Goal: Information Seeking & Learning: Check status

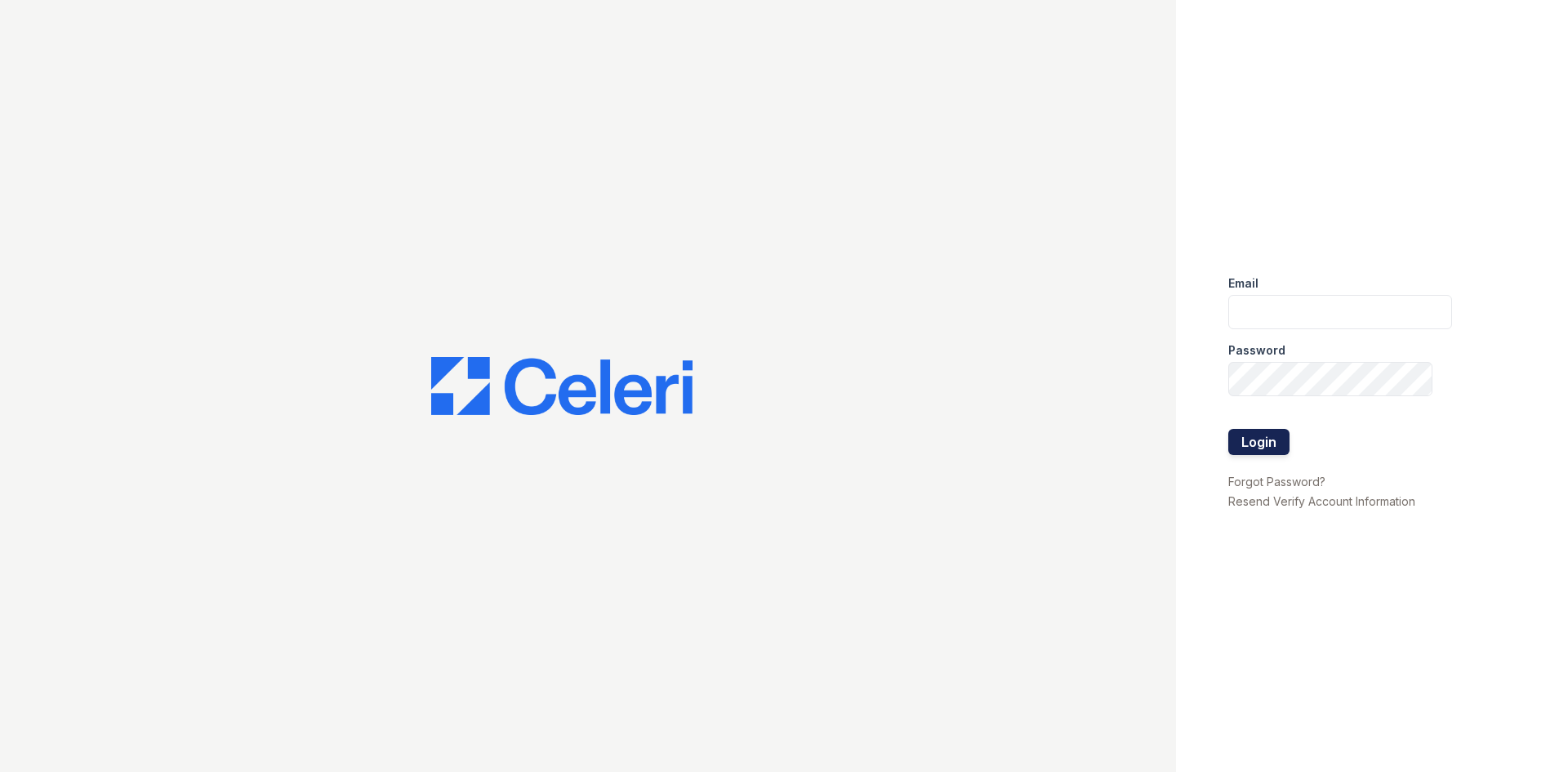
type input "arrivelex@trinity-pm.com"
click at [1255, 451] on button "Login" at bounding box center [1259, 442] width 61 height 26
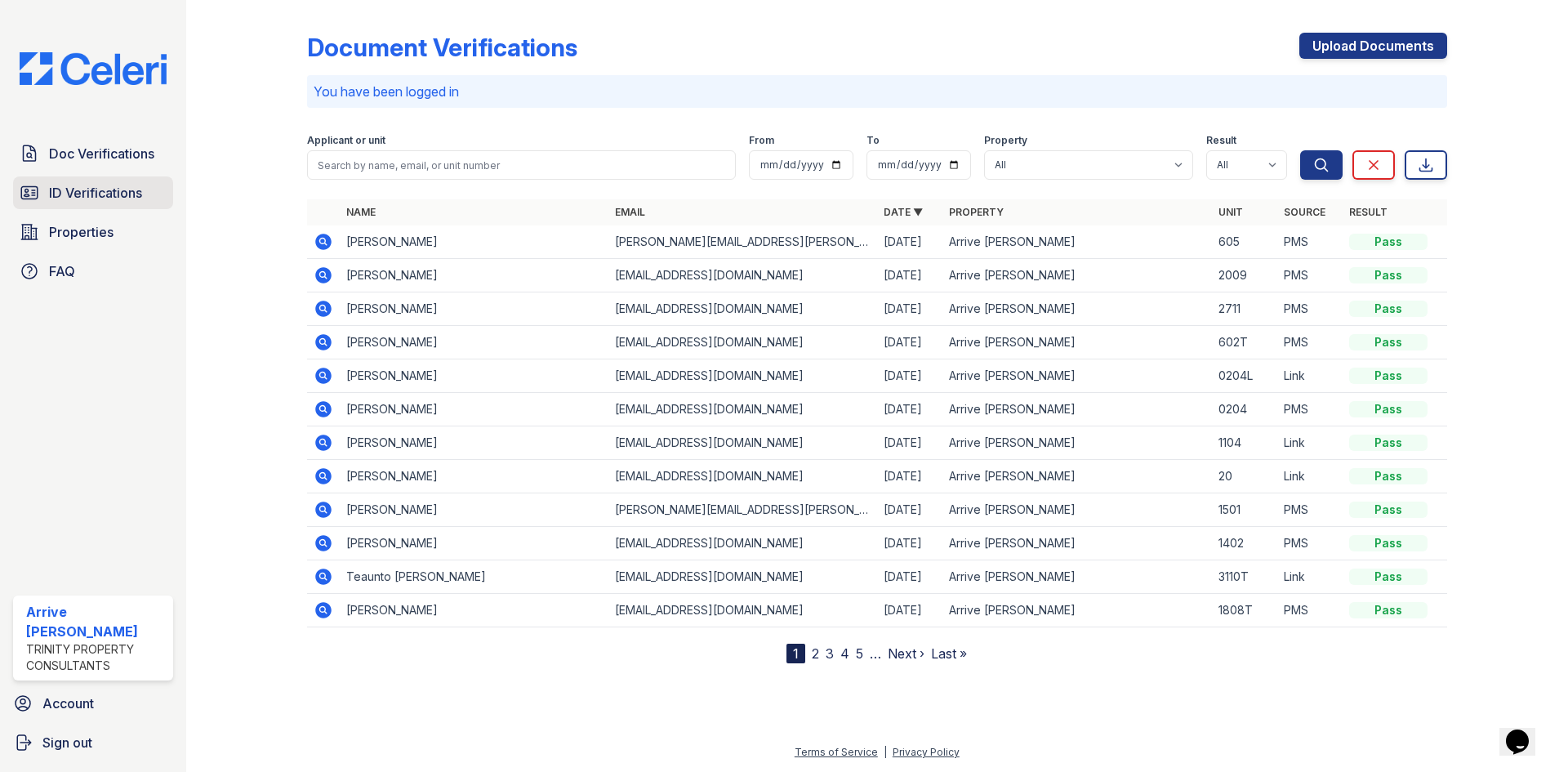
click at [76, 183] on span "ID Verifications" at bounding box center [95, 193] width 93 height 20
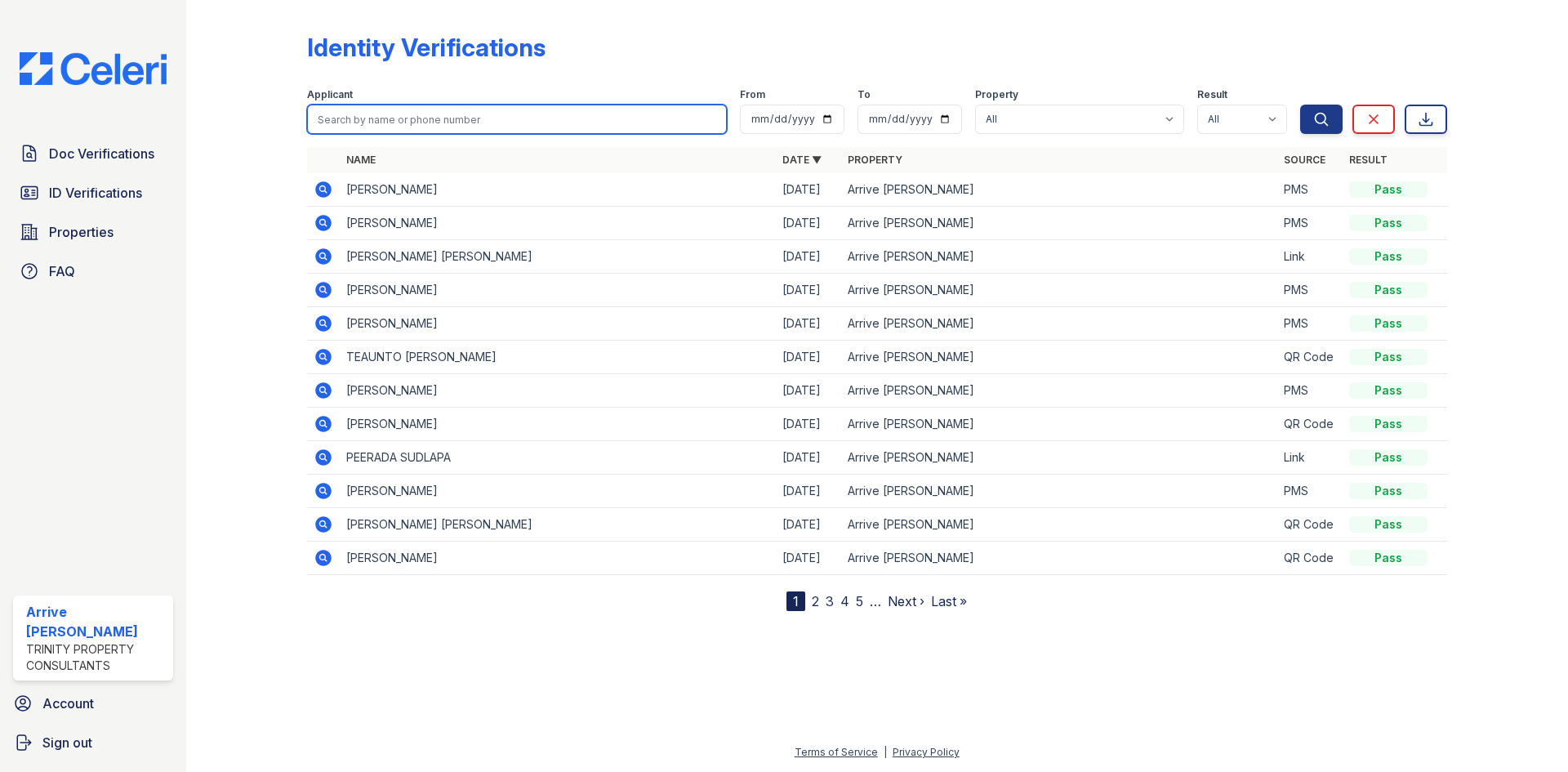
click at [400, 123] on input "search" at bounding box center [517, 119] width 420 height 29
type input "[PERSON_NAME]"
click at [1300, 105] on button "Search" at bounding box center [1320, 119] width 42 height 29
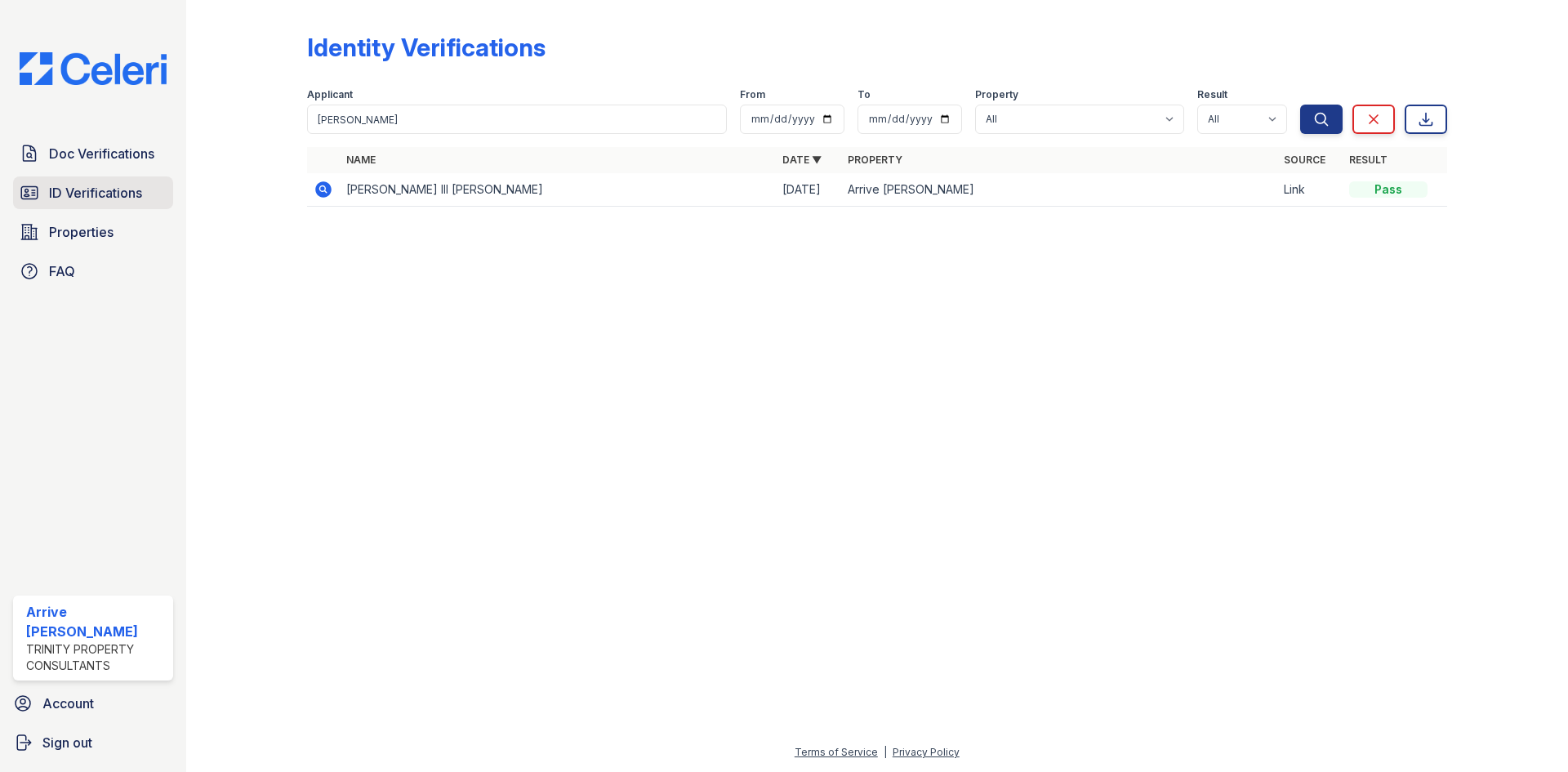
click at [61, 193] on span "ID Verifications" at bounding box center [95, 193] width 93 height 20
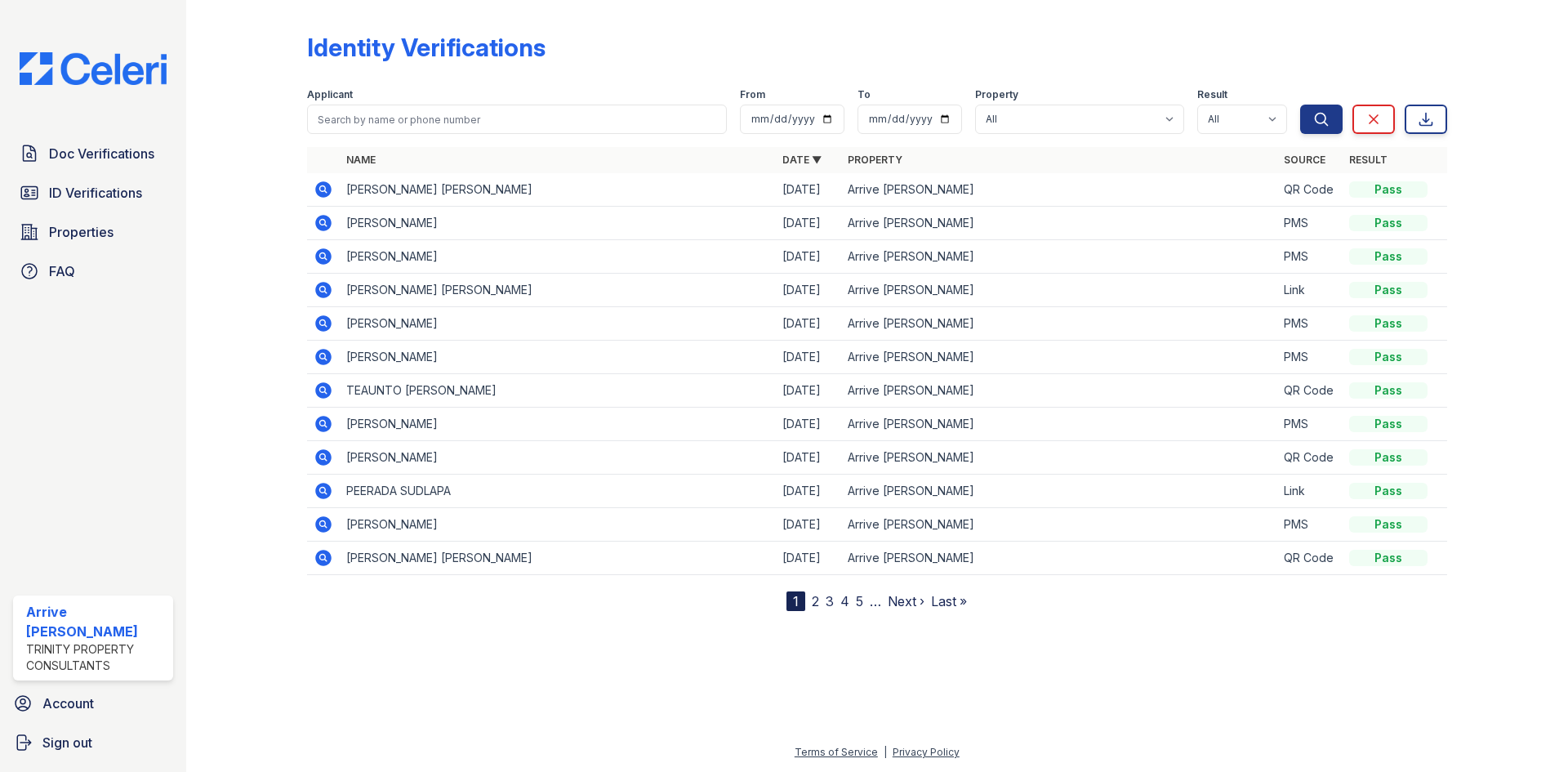
click at [326, 189] on icon at bounding box center [323, 189] width 16 height 16
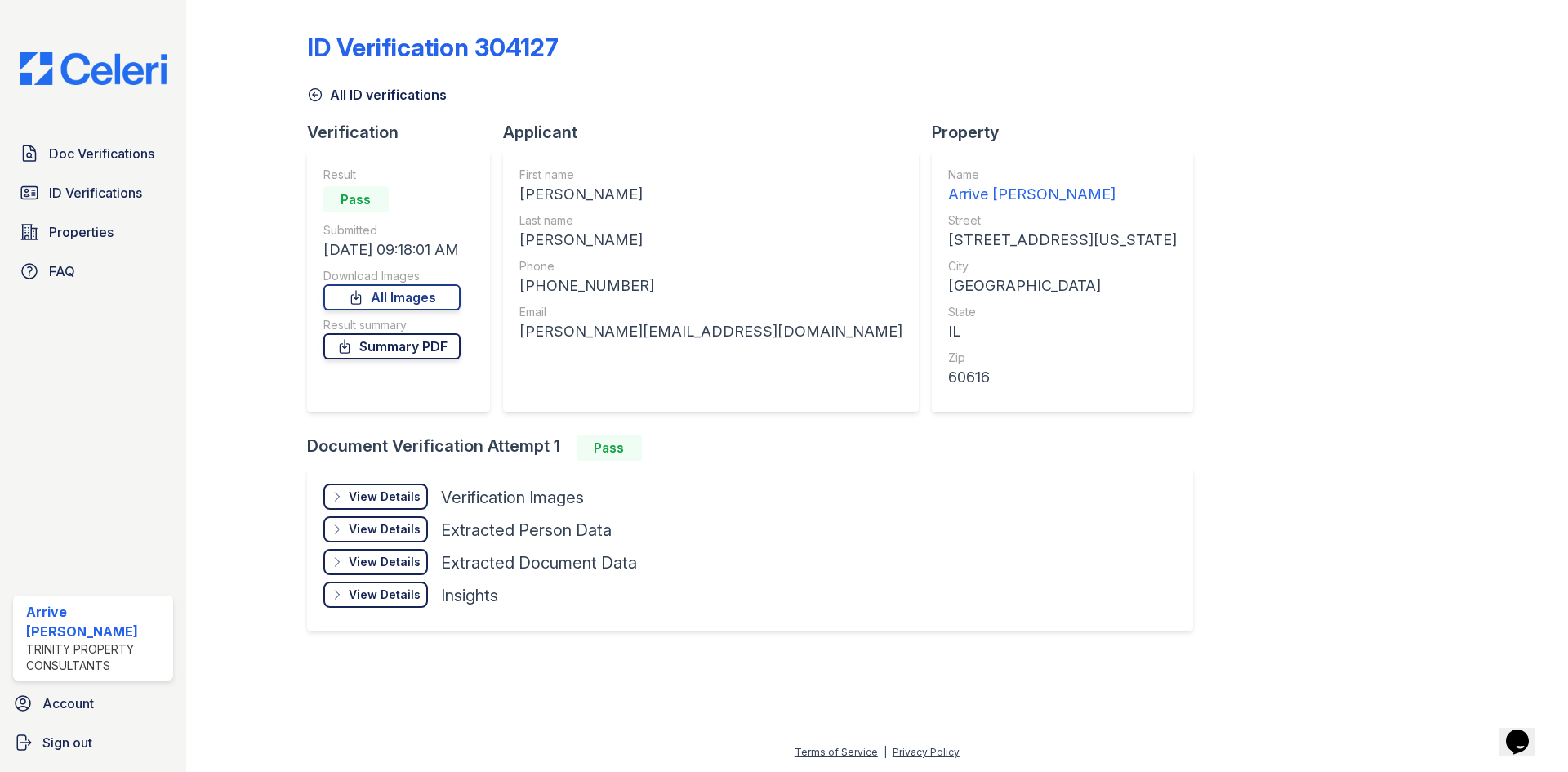
click at [426, 352] on link "Summary PDF" at bounding box center [392, 346] width 138 height 26
click at [162, 182] on link "ID Verifications" at bounding box center [93, 193] width 160 height 33
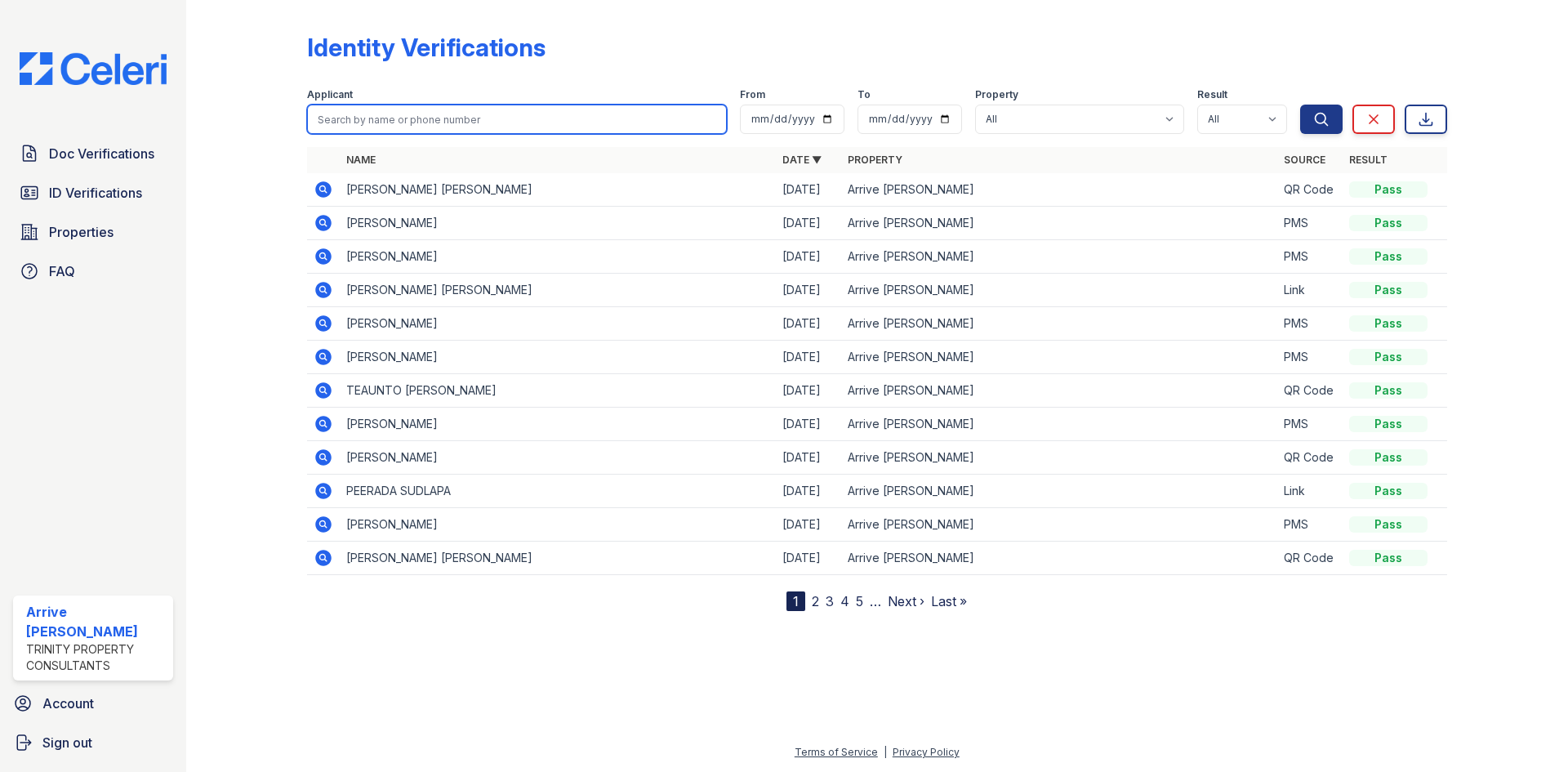
click at [367, 111] on input "search" at bounding box center [517, 119] width 420 height 29
type input "vernard"
click at [1300, 105] on button "Search" at bounding box center [1320, 119] width 42 height 29
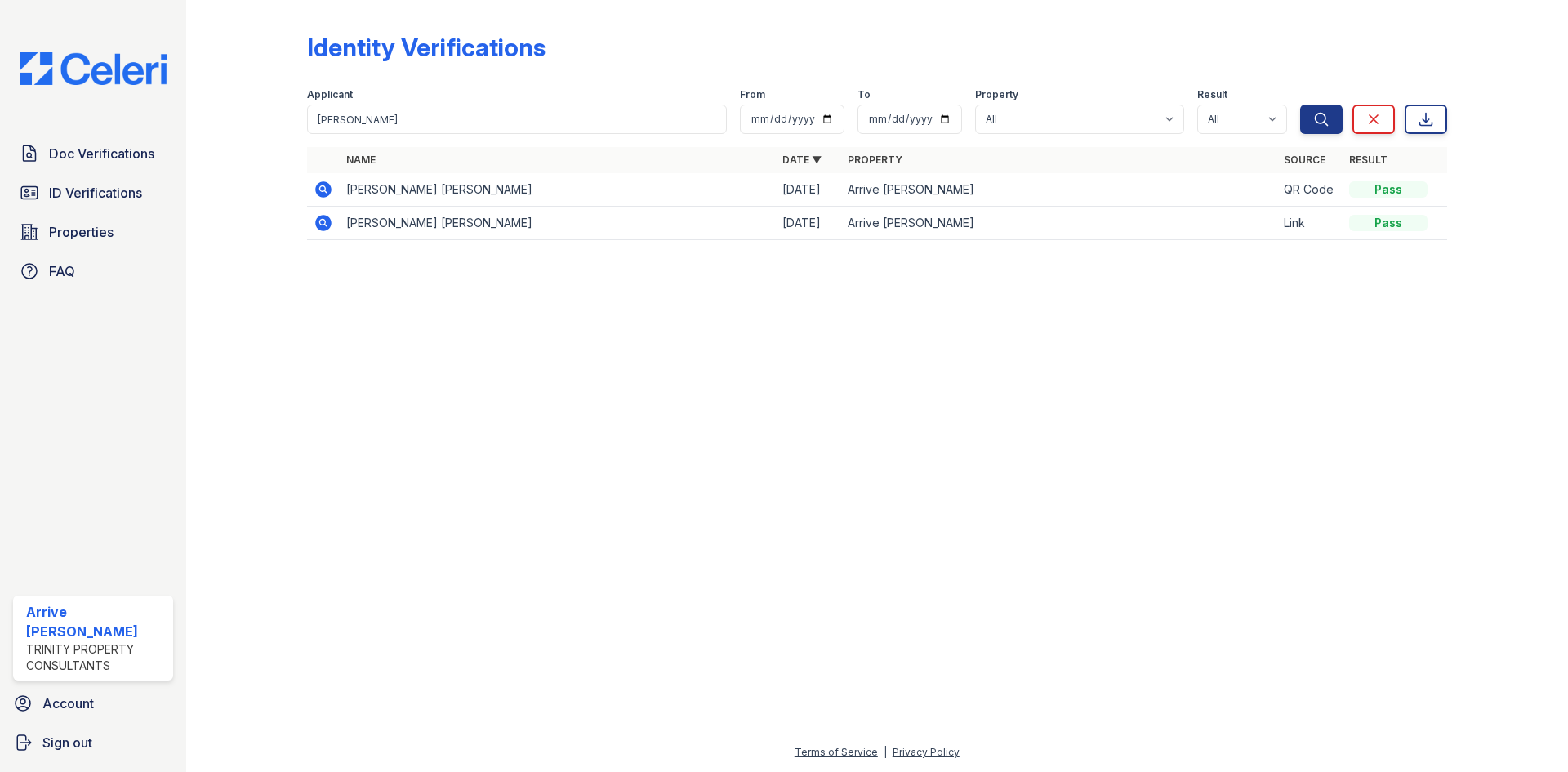
click at [327, 215] on icon at bounding box center [323, 223] width 20 height 20
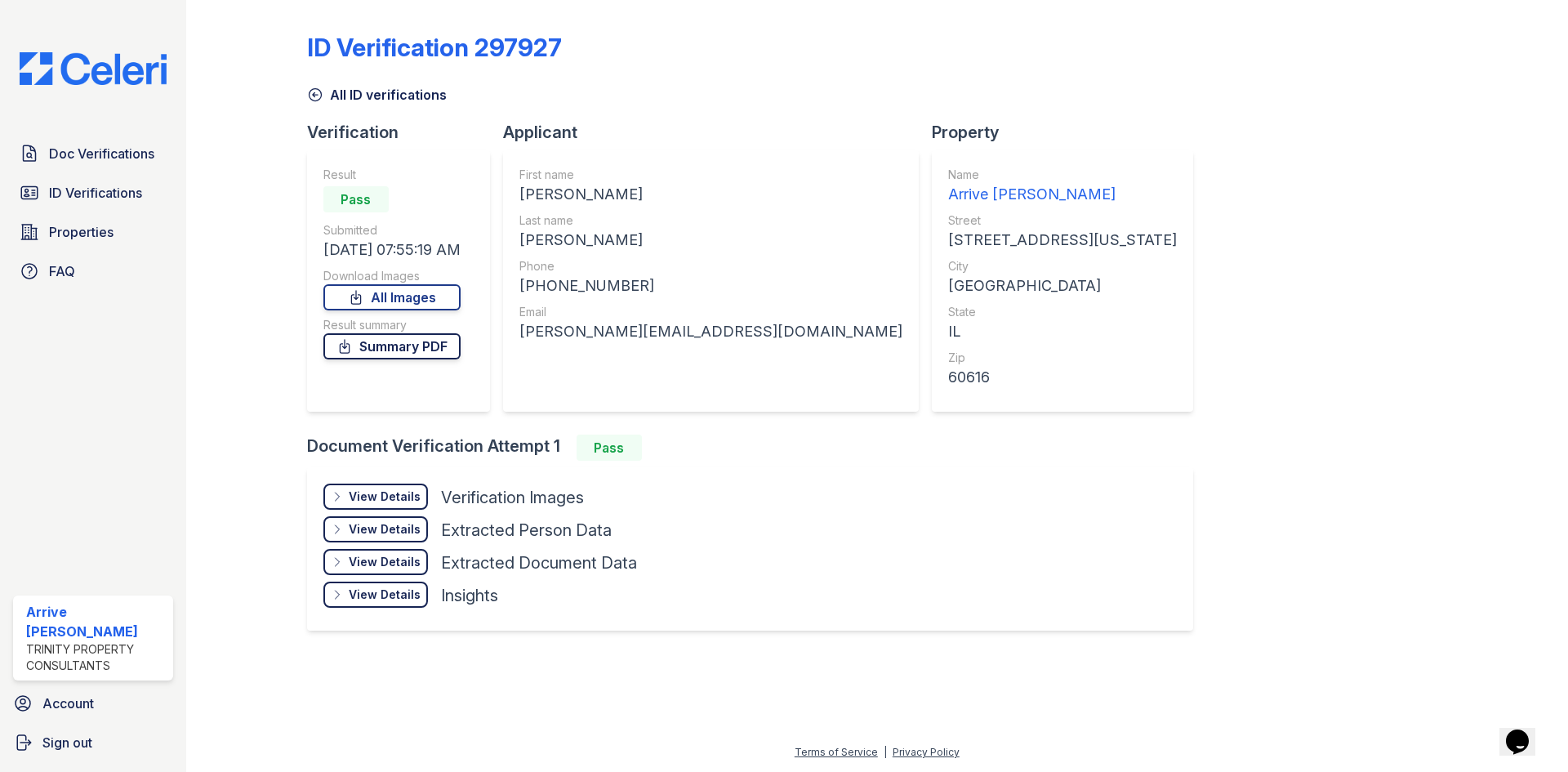
click at [403, 348] on link "Summary PDF" at bounding box center [392, 346] width 138 height 26
click at [106, 205] on link "ID Verifications" at bounding box center [93, 193] width 160 height 33
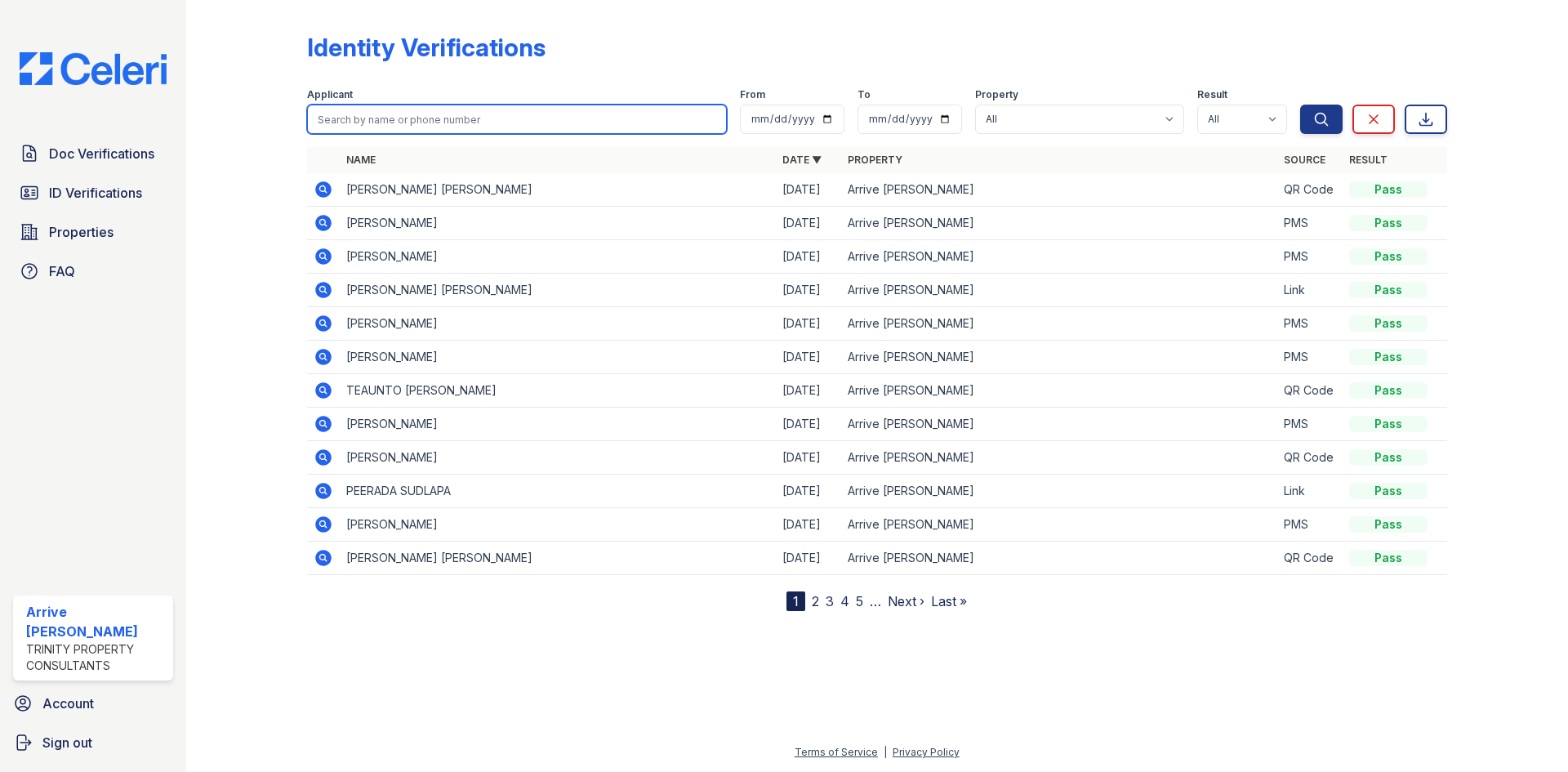
click at [469, 117] on input "search" at bounding box center [517, 119] width 420 height 29
click at [554, 123] on input "search" at bounding box center [517, 119] width 420 height 29
type input "sydney"
click at [1300, 105] on button "Search" at bounding box center [1320, 119] width 42 height 29
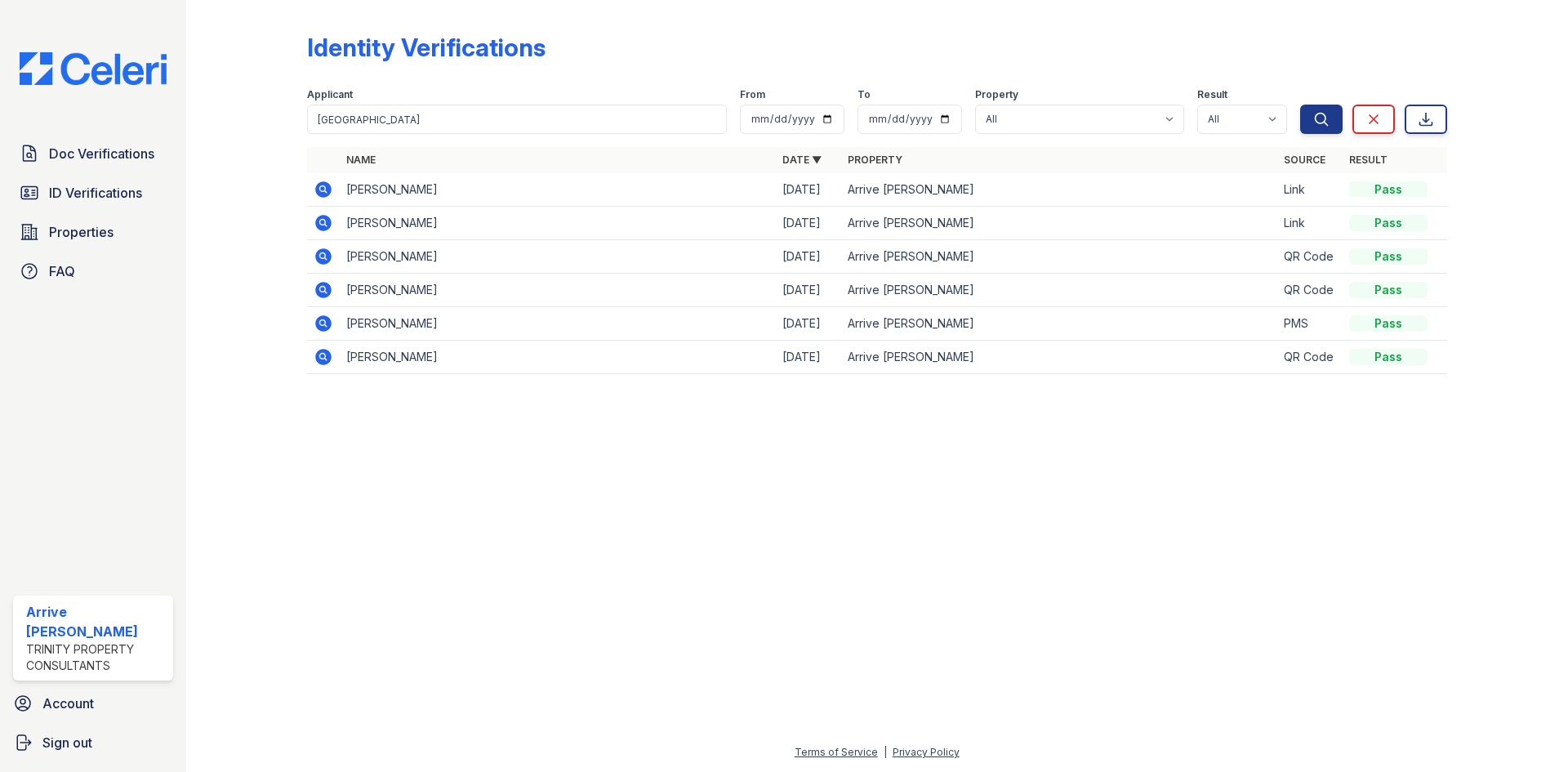
click at [320, 187] on icon at bounding box center [323, 189] width 20 height 20
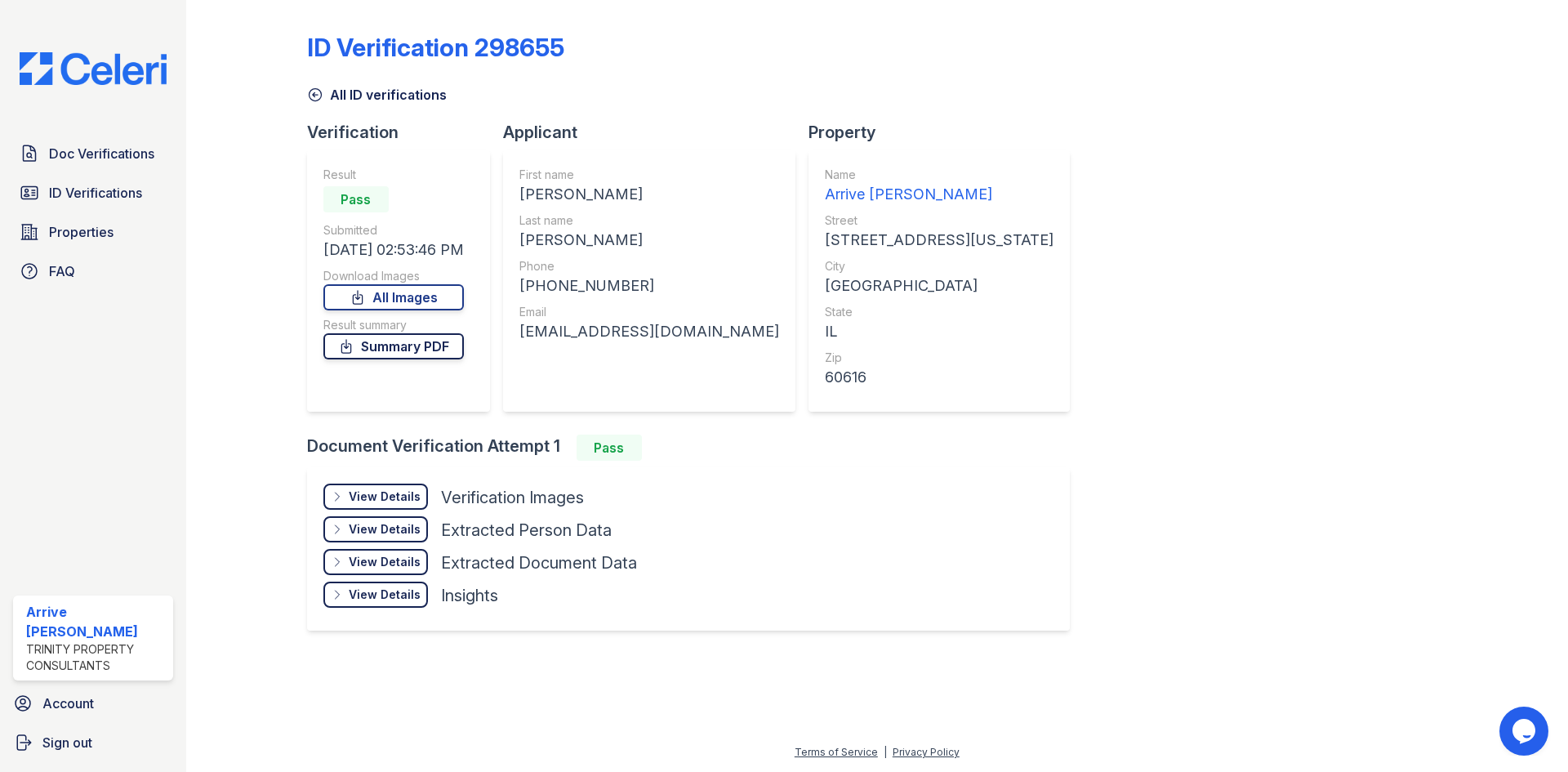
click at [418, 334] on link "Summary PDF" at bounding box center [393, 346] width 140 height 26
click at [156, 150] on link "Doc Verifications" at bounding box center [93, 154] width 160 height 33
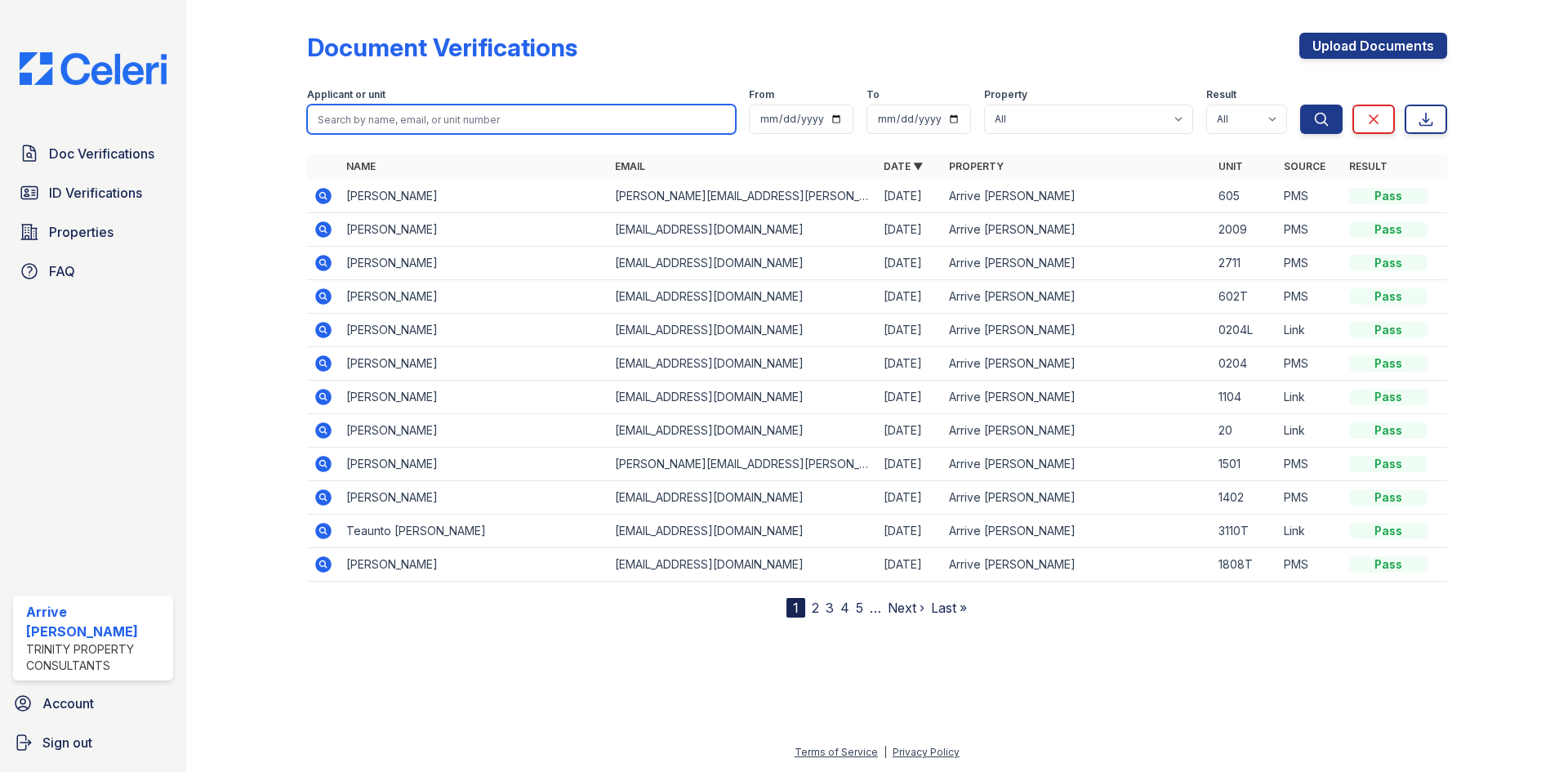
click at [665, 123] on input "search" at bounding box center [521, 119] width 429 height 29
type input "sydney"
click at [1300, 105] on button "Search" at bounding box center [1320, 119] width 42 height 29
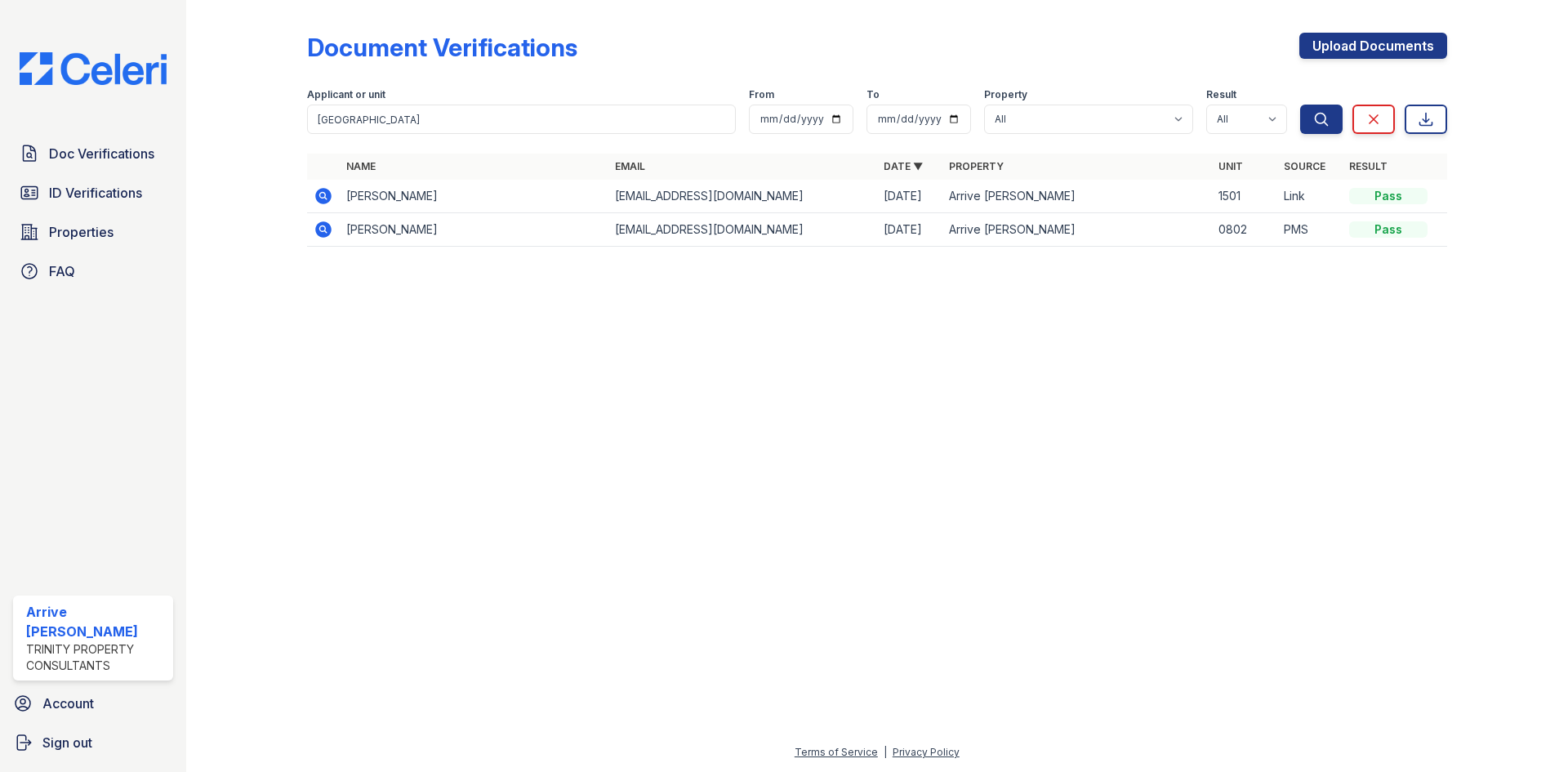
click at [323, 199] on icon at bounding box center [323, 195] width 16 height 16
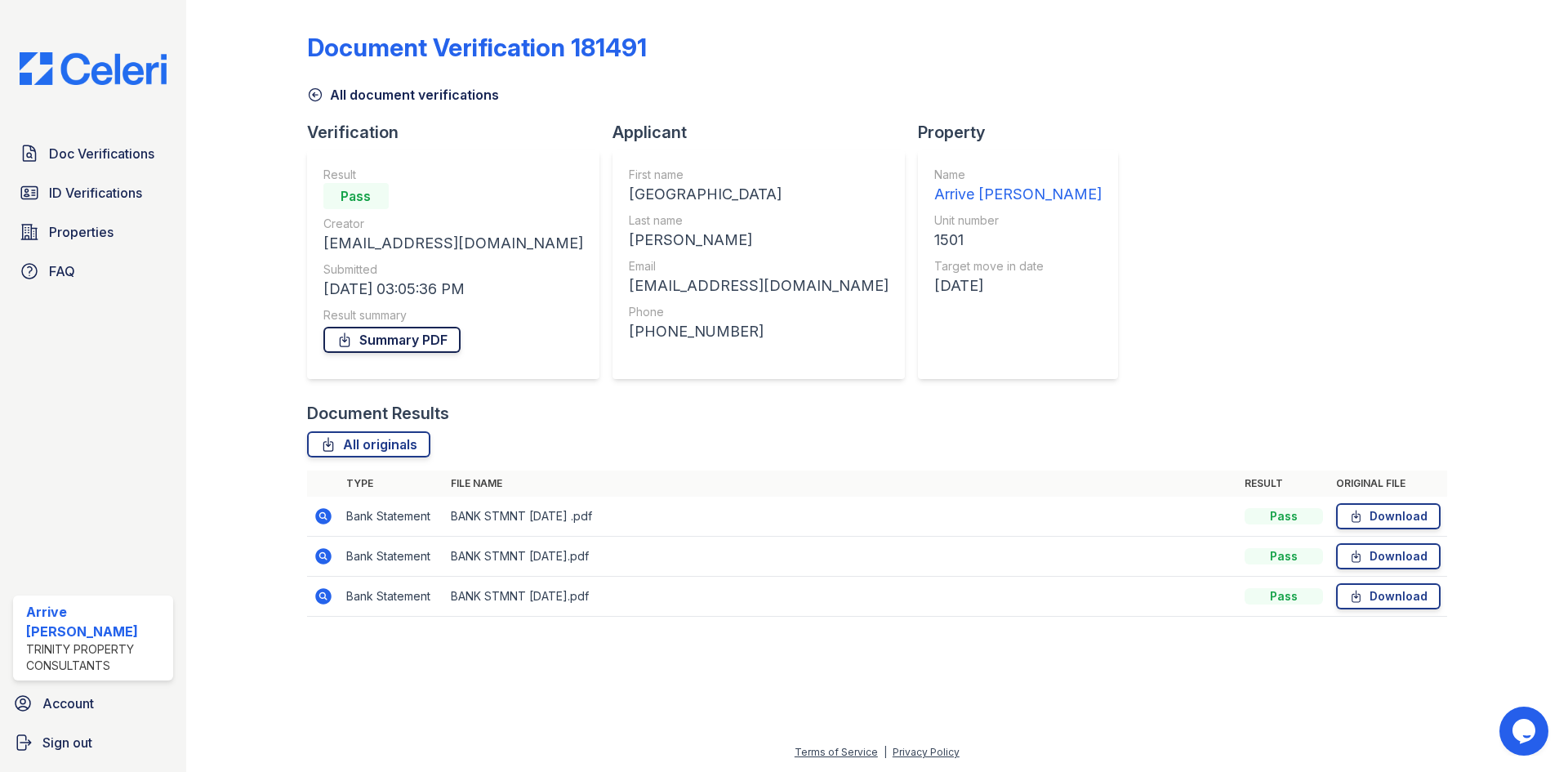
click at [421, 334] on link "Summary PDF" at bounding box center [392, 340] width 138 height 26
click at [141, 155] on span "Doc Verifications" at bounding box center [101, 153] width 106 height 20
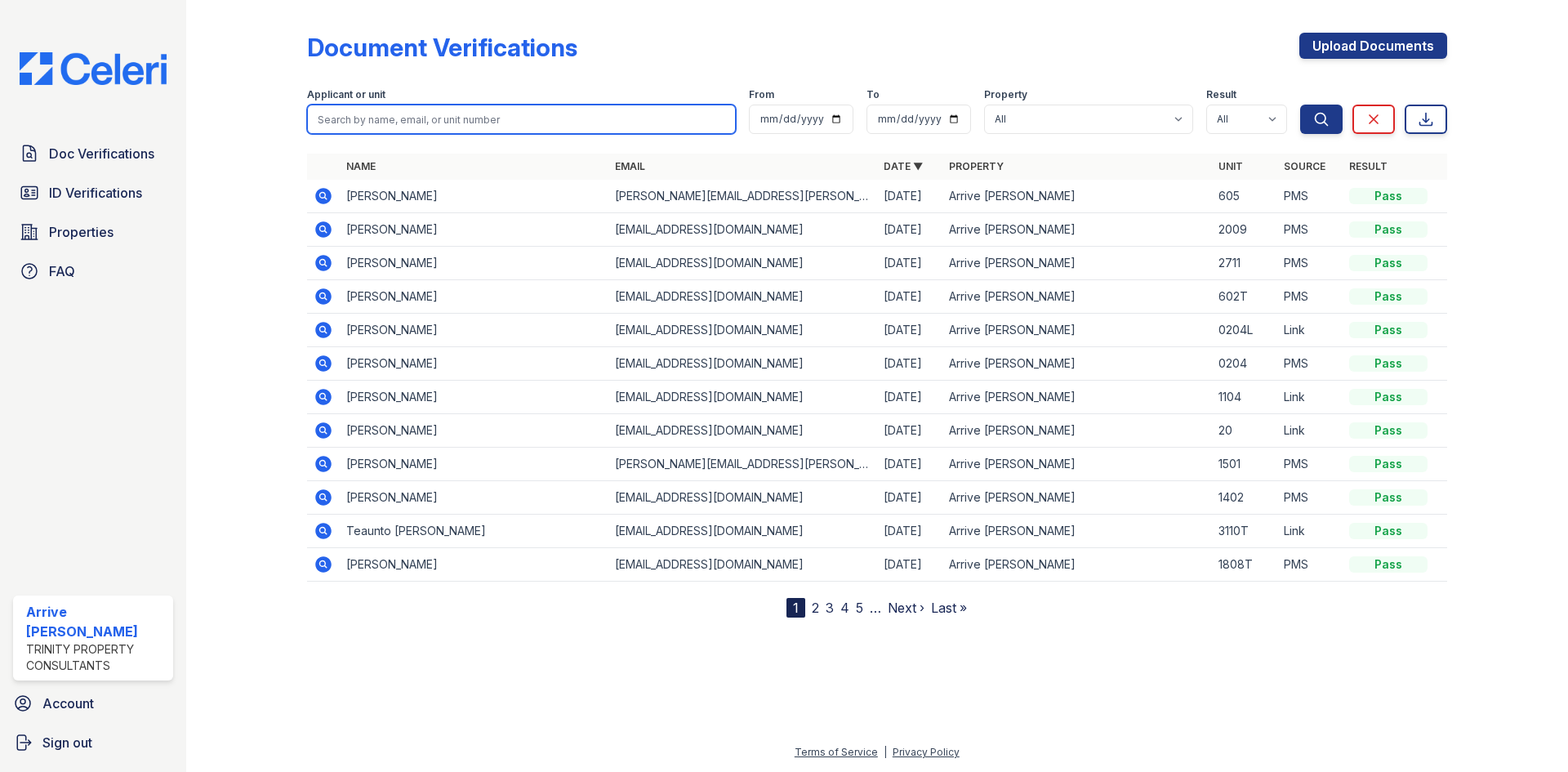
click at [601, 122] on input "search" at bounding box center [521, 119] width 429 height 29
type input "[PERSON_NAME]"
click at [1300, 105] on button "Search" at bounding box center [1320, 119] width 42 height 29
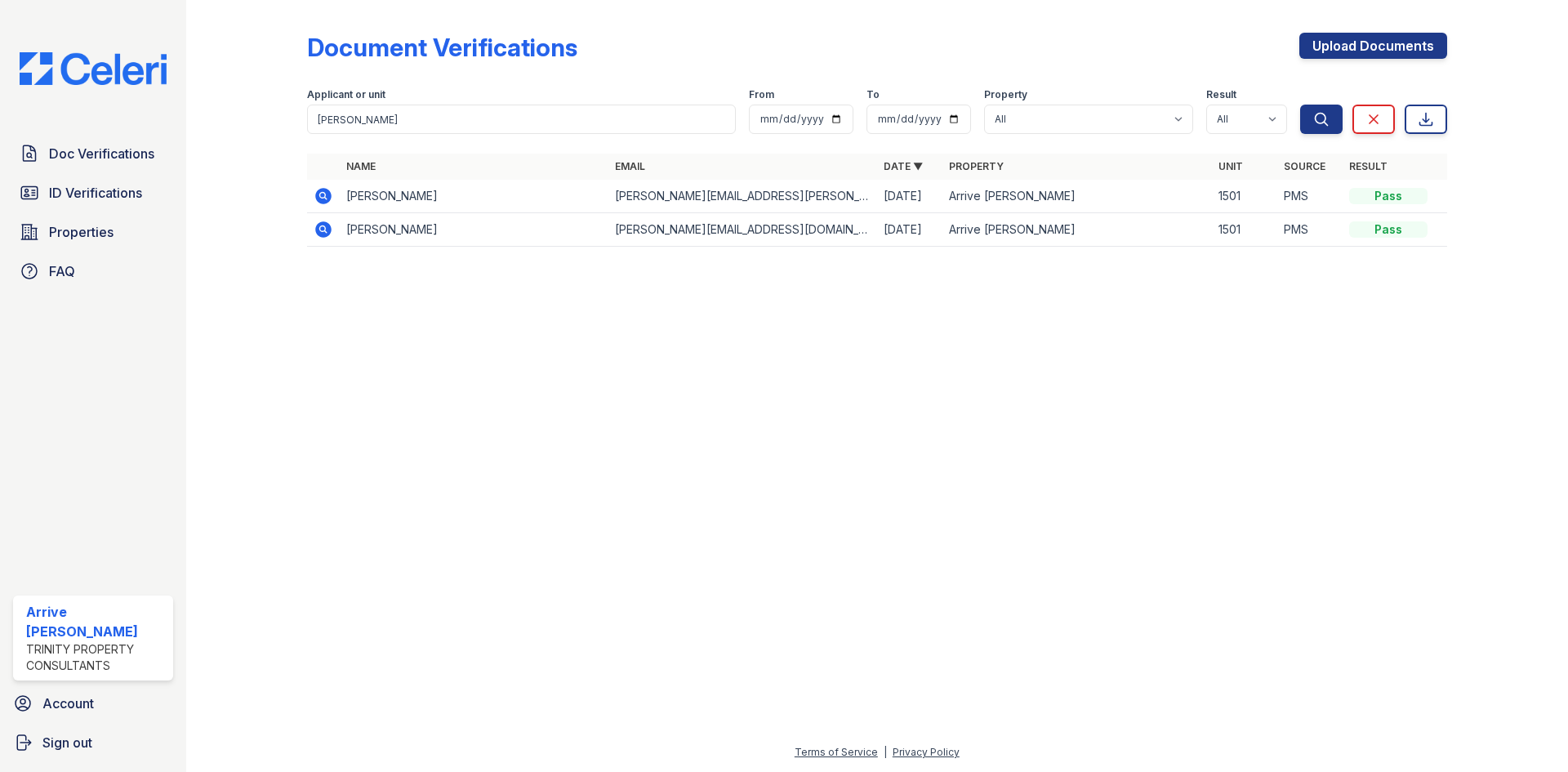
click at [340, 194] on td "[PERSON_NAME]" at bounding box center [474, 196] width 269 height 34
click at [316, 196] on icon at bounding box center [323, 195] width 16 height 16
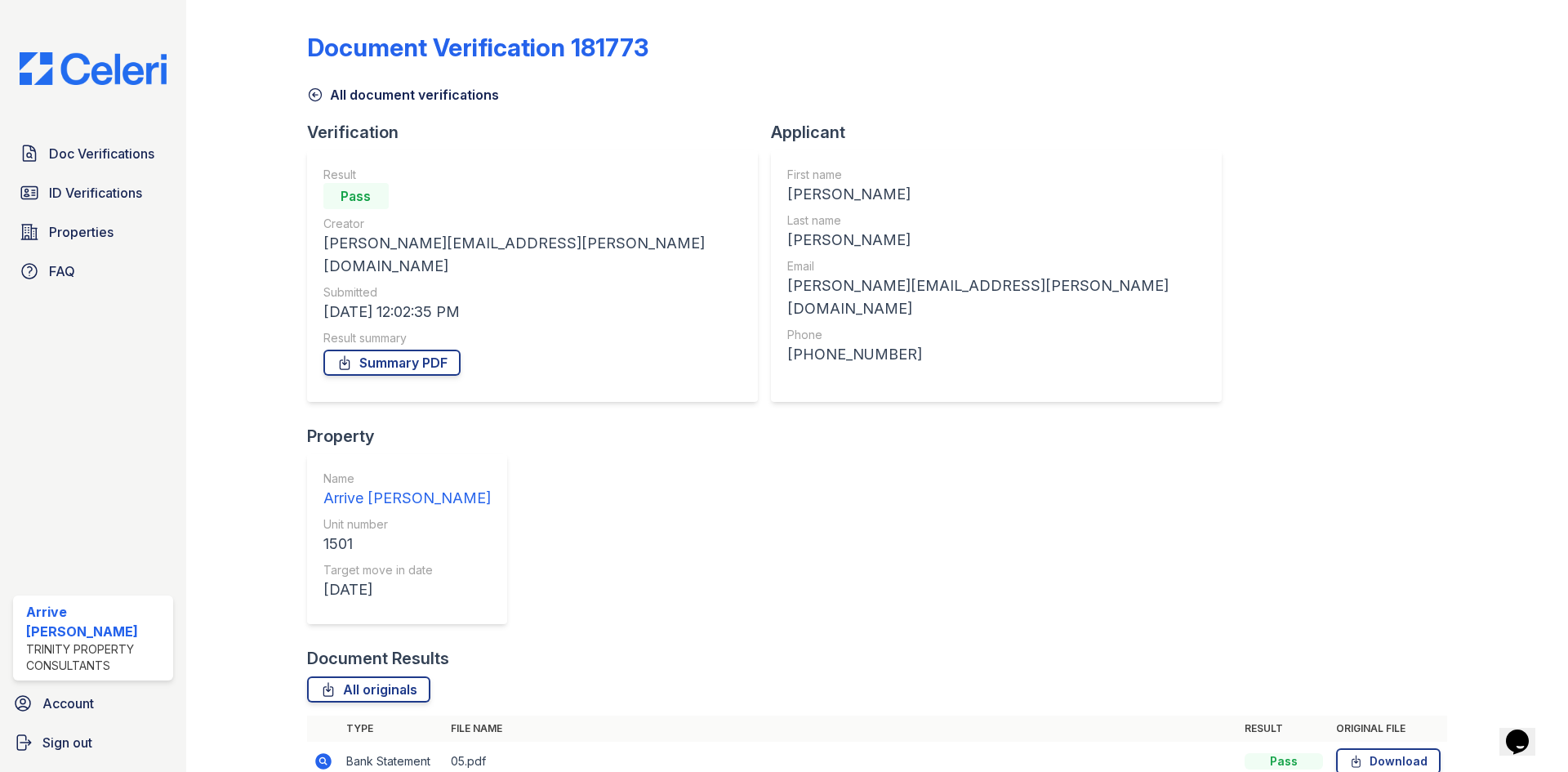
click at [311, 90] on icon at bounding box center [315, 95] width 12 height 12
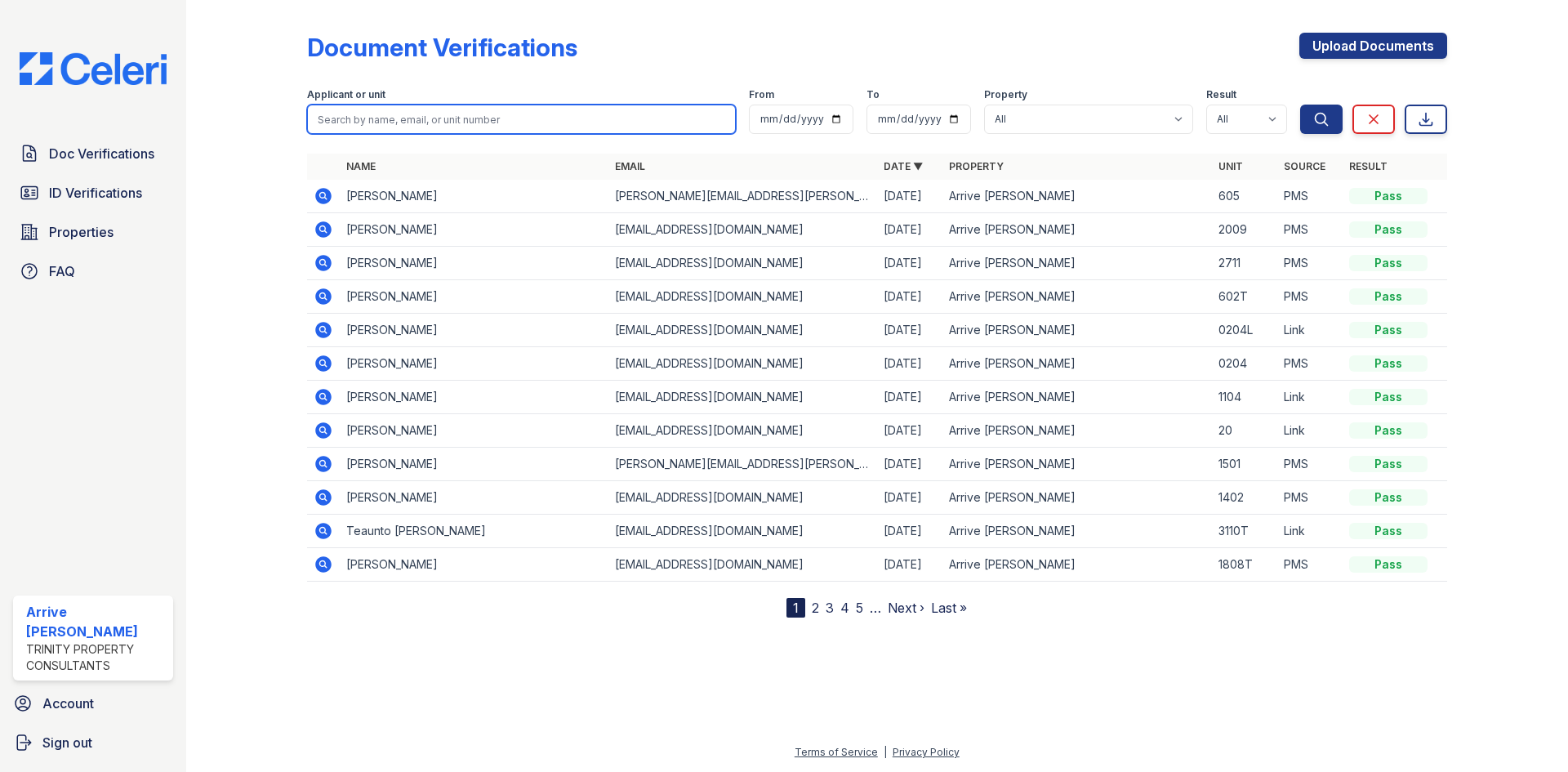
click at [369, 118] on input "search" at bounding box center [521, 119] width 429 height 29
type input "vernard"
click at [1300, 105] on button "Search" at bounding box center [1320, 119] width 42 height 29
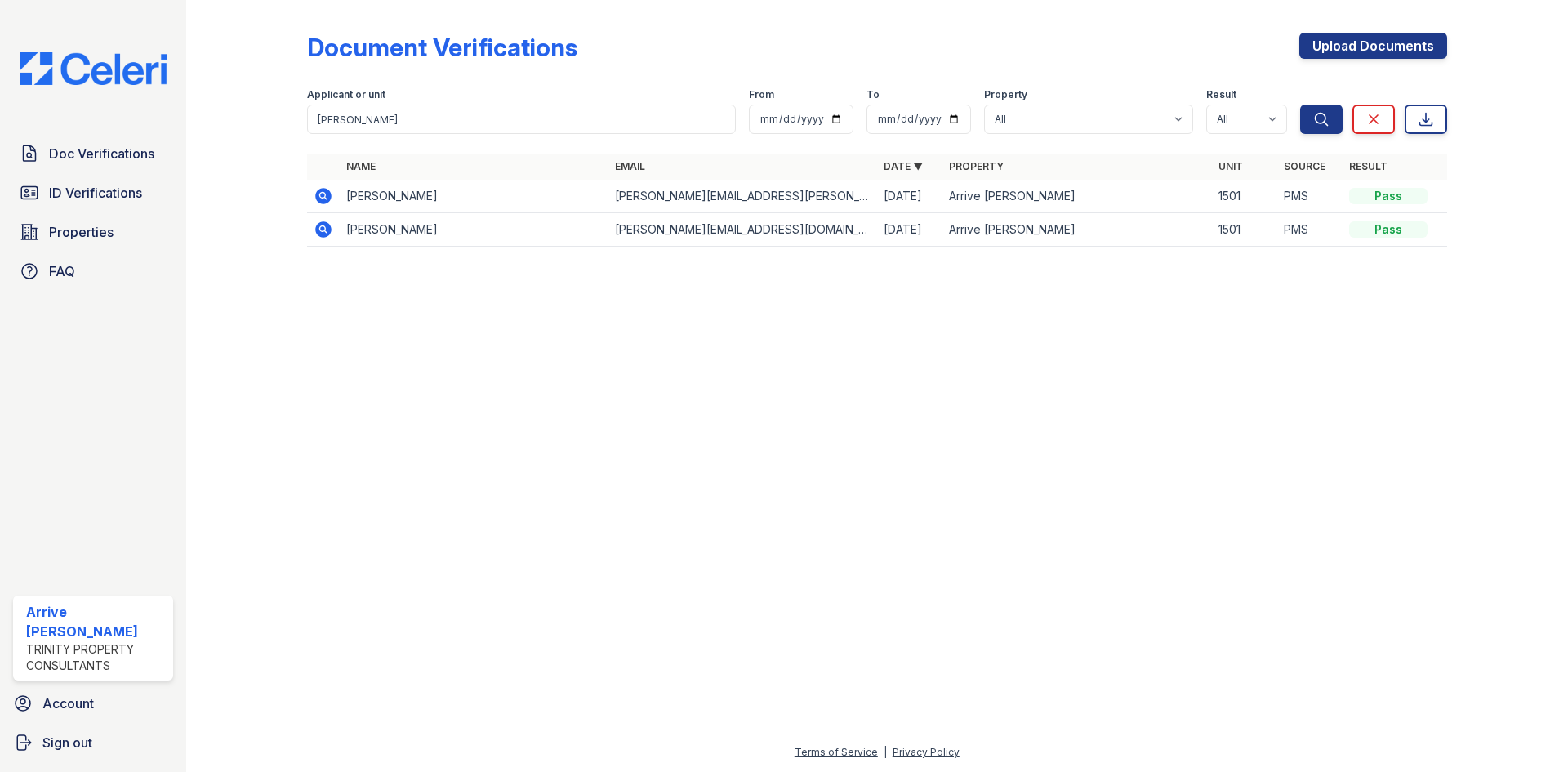
click at [326, 231] on icon at bounding box center [323, 229] width 16 height 16
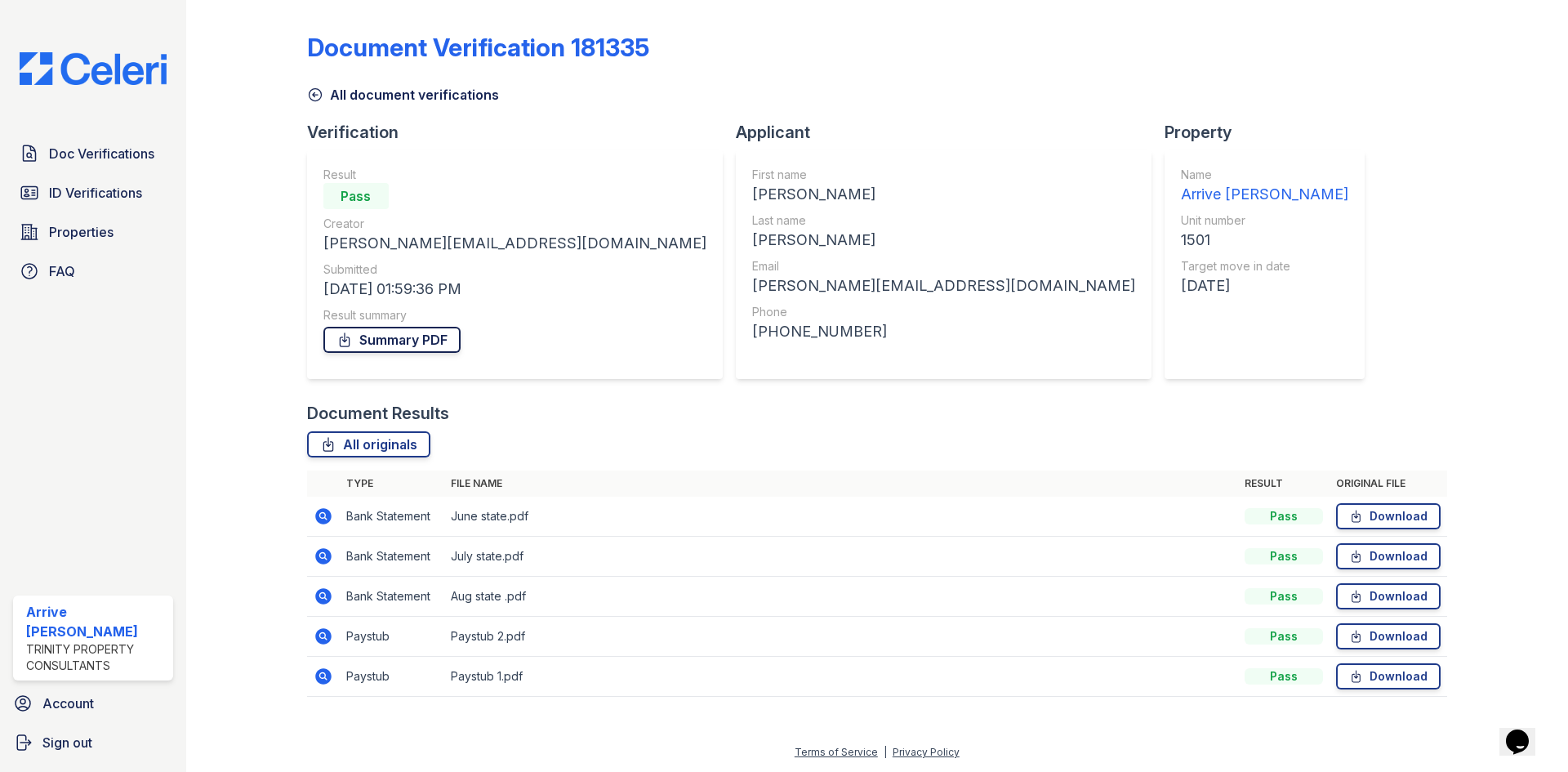
click at [409, 343] on link "Summary PDF" at bounding box center [392, 340] width 138 height 26
click at [130, 144] on span "Doc Verifications" at bounding box center [101, 153] width 106 height 20
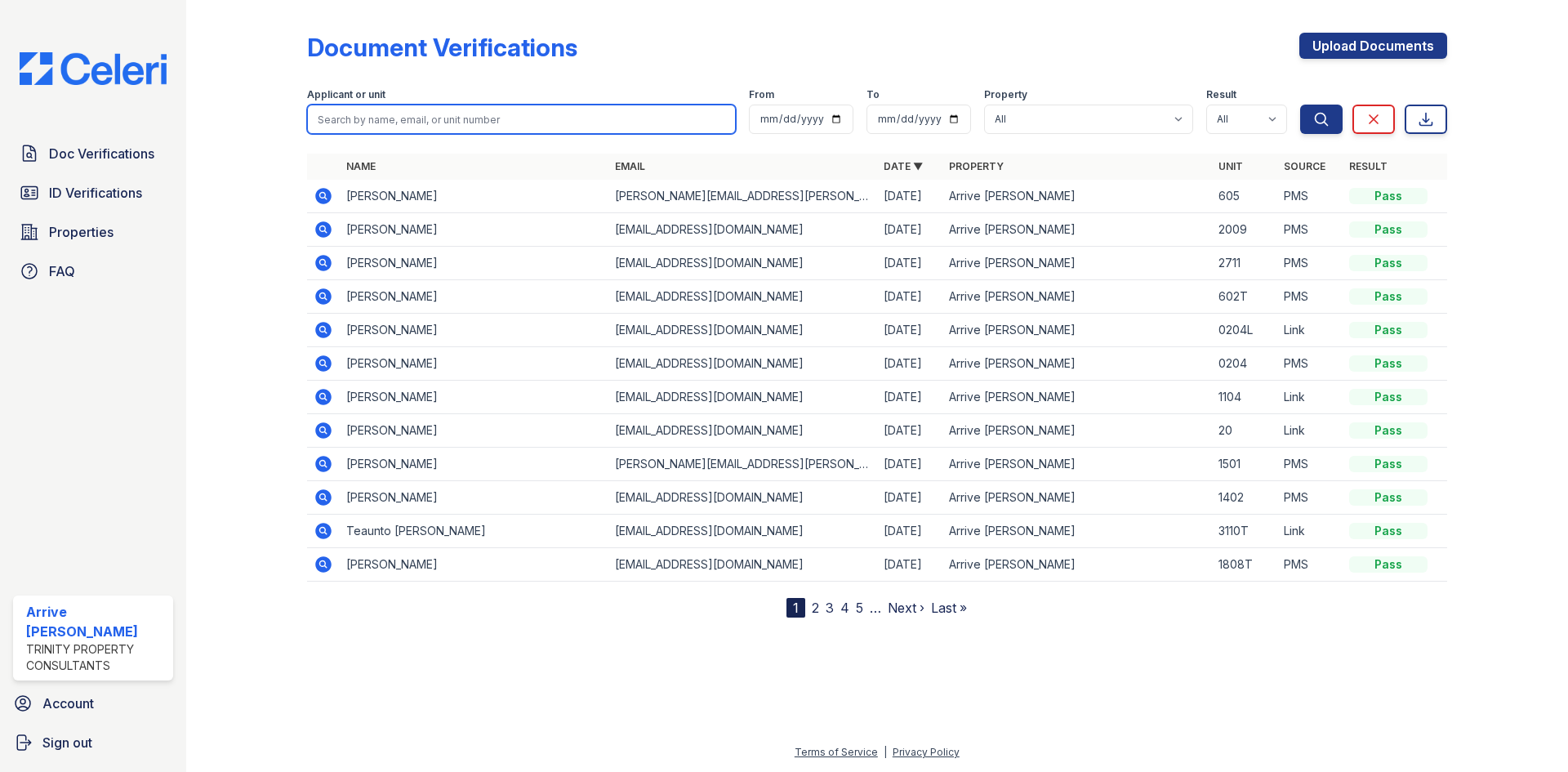
click at [547, 114] on input "search" at bounding box center [521, 119] width 429 height 29
type input "balde"
click at [1300, 105] on button "Search" at bounding box center [1320, 119] width 42 height 29
